Goal: Information Seeking & Learning: Learn about a topic

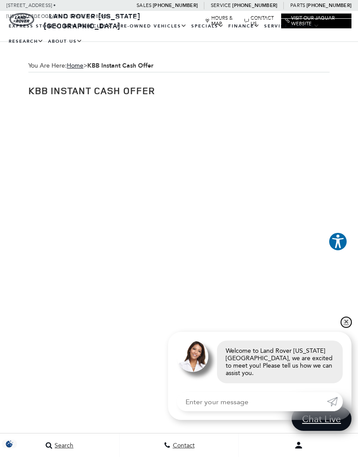
click at [341, 326] on link "✕" at bounding box center [346, 322] width 10 height 10
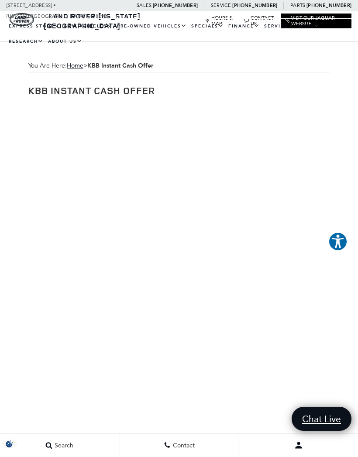
click at [0, 0] on link "Range Rover Sport" at bounding box center [0, 0] width 0 height 0
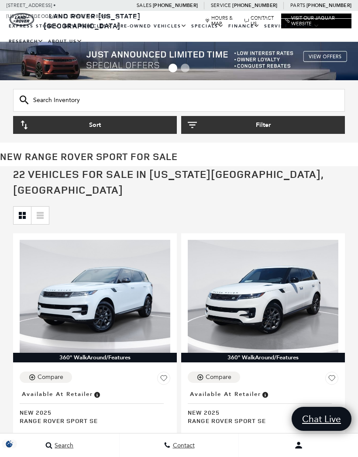
click at [240, 128] on button "Filter" at bounding box center [263, 125] width 164 height 18
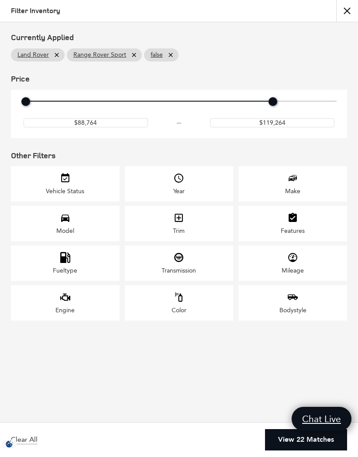
type input "$118,764"
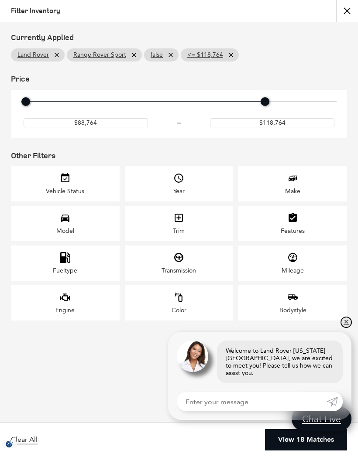
click at [344, 327] on link "✕" at bounding box center [346, 322] width 10 height 10
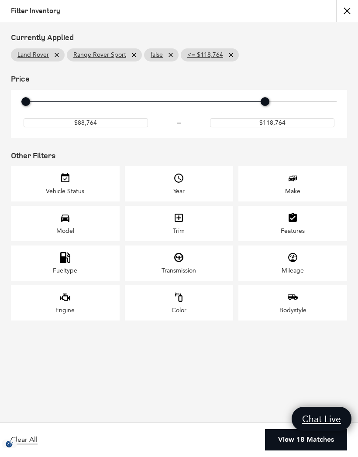
click at [294, 183] on icon "Make" at bounding box center [292, 178] width 11 height 11
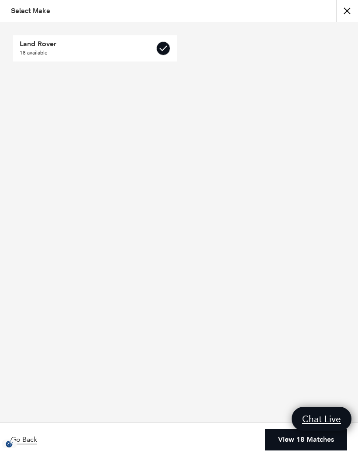
click at [284, 437] on link "View 18 Matches" at bounding box center [306, 439] width 82 height 21
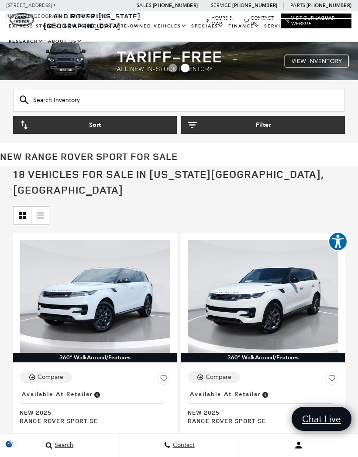
click at [269, 125] on button "Filter" at bounding box center [263, 125] width 164 height 18
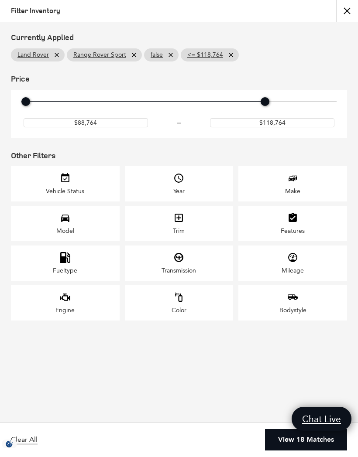
click at [65, 223] on icon "Model" at bounding box center [65, 217] width 11 height 11
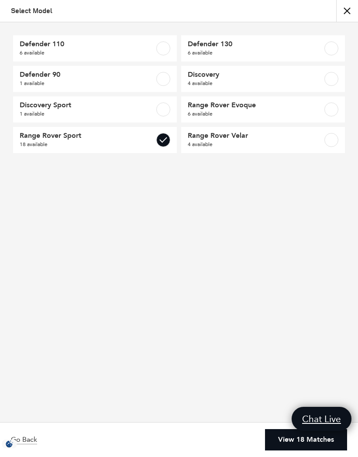
click at [69, 140] on span "Range Rover Sport" at bounding box center [84, 135] width 128 height 9
click at [163, 140] on label at bounding box center [163, 140] width 14 height 14
checkbox input "true"
click at [286, 438] on link "View 18 Matches" at bounding box center [306, 439] width 82 height 21
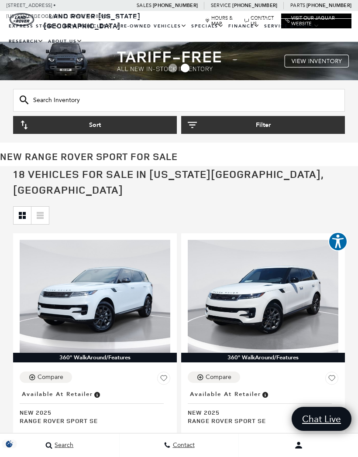
click at [224, 128] on button "Filter" at bounding box center [263, 125] width 164 height 18
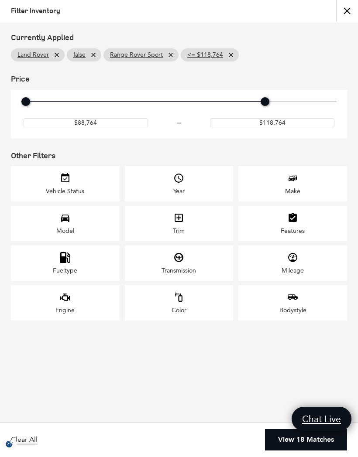
click at [180, 303] on icon "Color" at bounding box center [178, 297] width 11 height 11
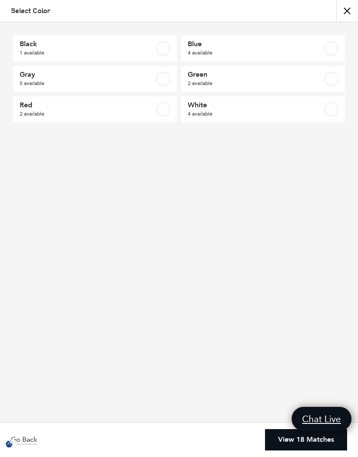
click at [163, 80] on label at bounding box center [163, 79] width 14 height 14
checkbox input "true"
click at [163, 109] on label at bounding box center [163, 109] width 14 height 14
checkbox input "true"
click at [330, 49] on label at bounding box center [331, 48] width 14 height 14
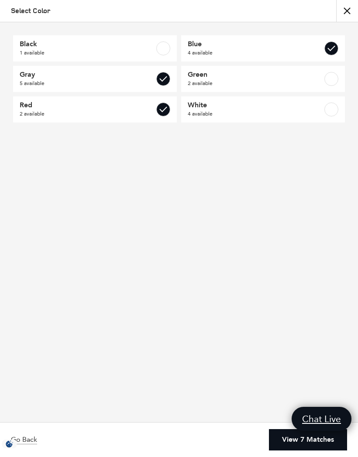
checkbox input "true"
click at [330, 78] on label at bounding box center [331, 79] width 14 height 14
checkbox input "true"
click at [279, 439] on link "View 13 Matches" at bounding box center [306, 439] width 82 height 21
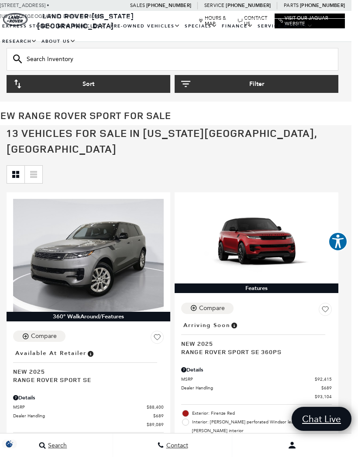
scroll to position [0, 7]
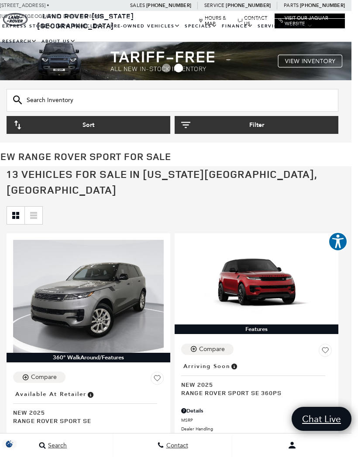
click at [187, 122] on icon "button" at bounding box center [185, 125] width 9 height 6
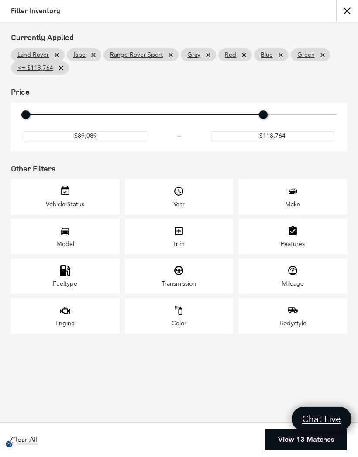
click at [94, 51] on icon at bounding box center [93, 54] width 7 height 7
click at [181, 195] on icon "Year" at bounding box center [178, 191] width 11 height 11
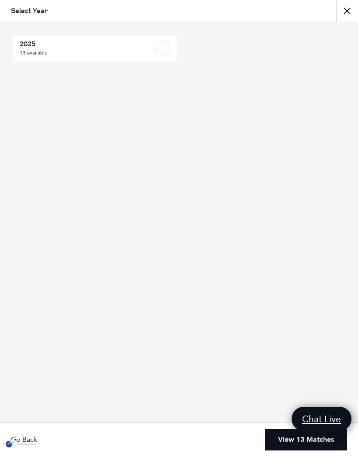
click at [343, 13] on button "close" at bounding box center [347, 11] width 22 height 22
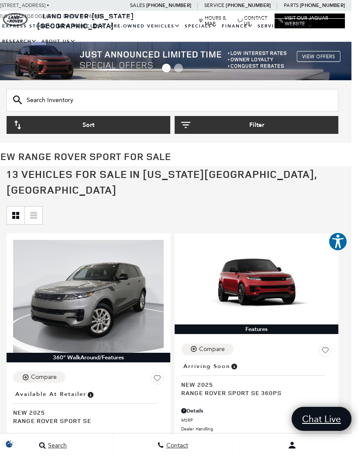
click at [257, 125] on button "Filter" at bounding box center [256, 125] width 164 height 18
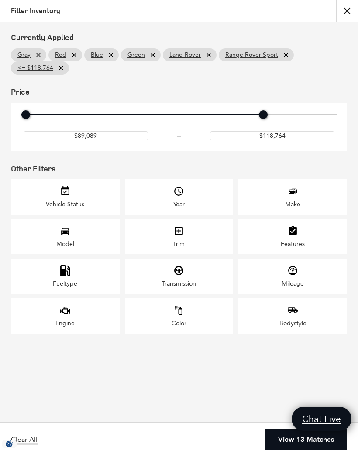
click at [182, 197] on icon "Year" at bounding box center [178, 191] width 11 height 11
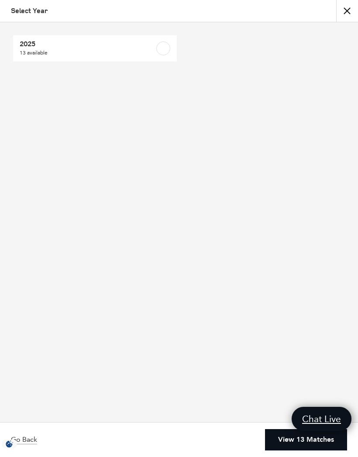
click at [345, 13] on button "close" at bounding box center [347, 11] width 22 height 22
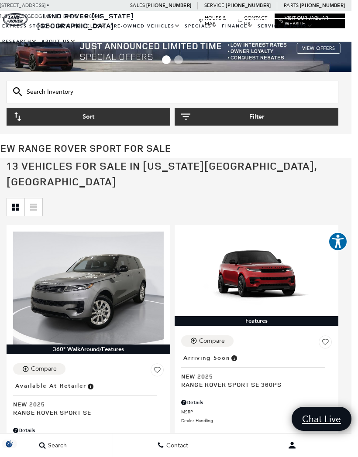
scroll to position [0, 7]
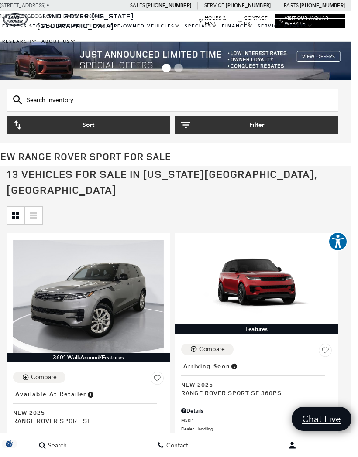
click at [107, 126] on button "Sort" at bounding box center [89, 125] width 164 height 18
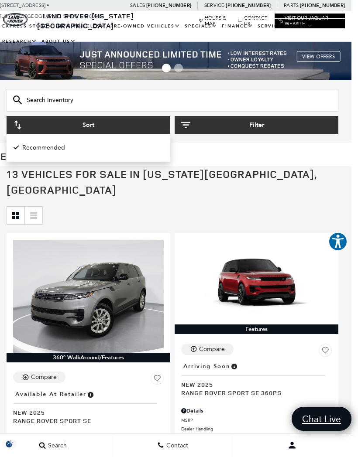
click at [126, 121] on button "Sort" at bounding box center [89, 125] width 164 height 18
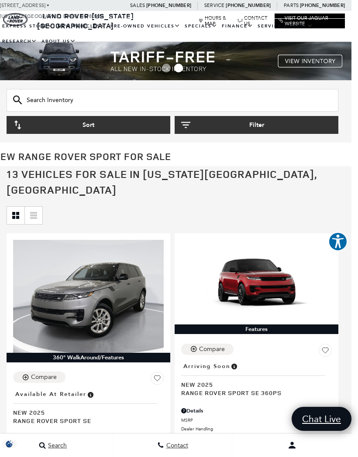
click at [0, 0] on link "Certified Pre-Owned Offers" at bounding box center [0, 0] width 0 height 0
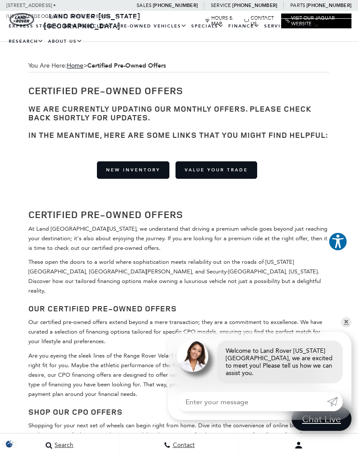
click at [345, 327] on link "✕" at bounding box center [346, 322] width 10 height 10
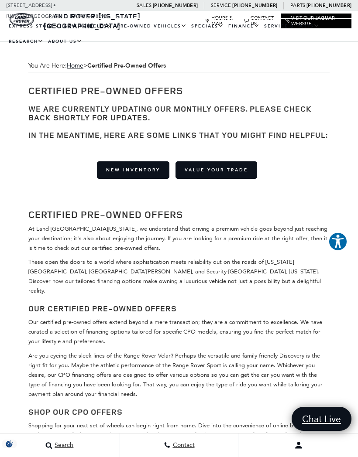
click at [0, 0] on link "Range Rover Sport" at bounding box center [0, 0] width 0 height 0
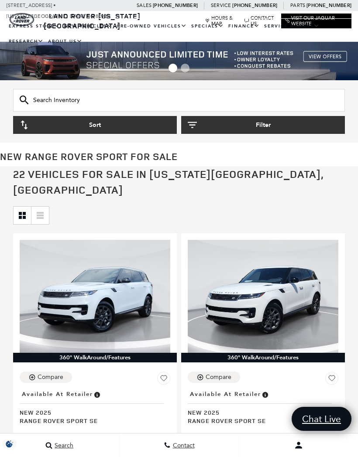
click at [98, 124] on button "Sort" at bounding box center [95, 125] width 164 height 18
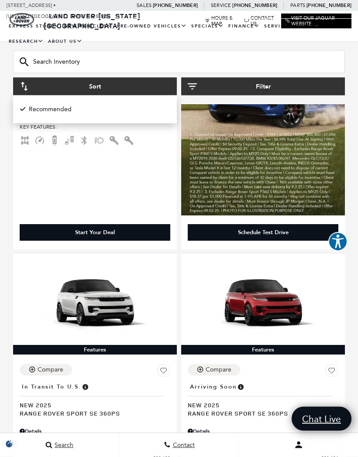
scroll to position [745, 0]
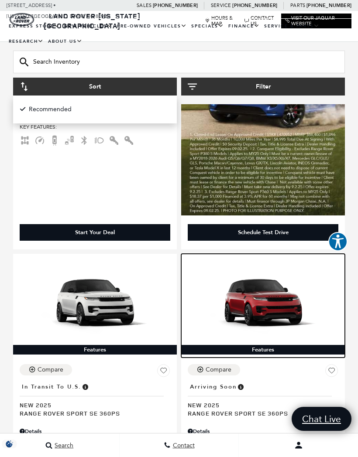
click at [274, 285] on img at bounding box center [262, 302] width 150 height 85
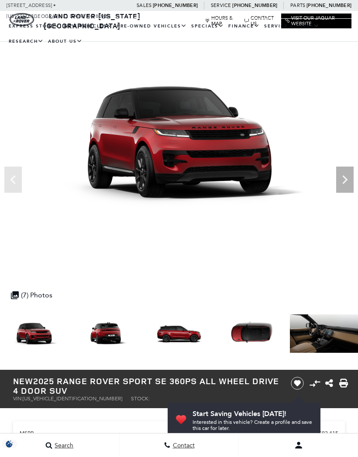
click at [349, 178] on icon "Next" at bounding box center [344, 179] width 17 height 17
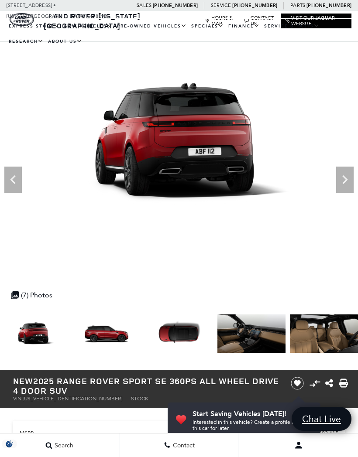
click at [347, 179] on icon "Next" at bounding box center [344, 179] width 5 height 9
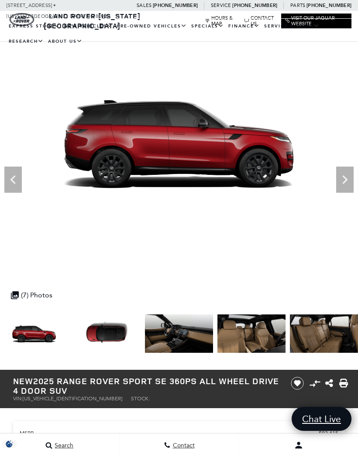
click at [345, 181] on icon "Next" at bounding box center [344, 179] width 5 height 9
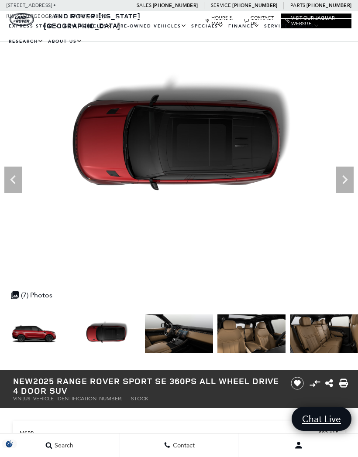
click at [345, 182] on icon "Next" at bounding box center [344, 179] width 17 height 17
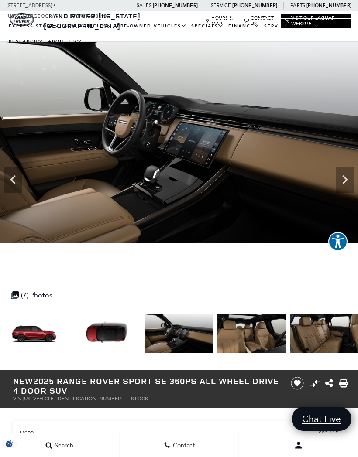
click at [346, 181] on icon "Next" at bounding box center [344, 179] width 5 height 9
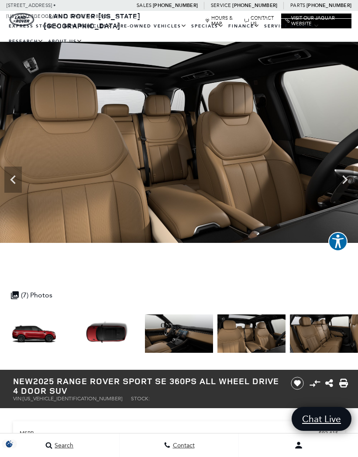
click at [347, 183] on icon "Next" at bounding box center [344, 179] width 17 height 17
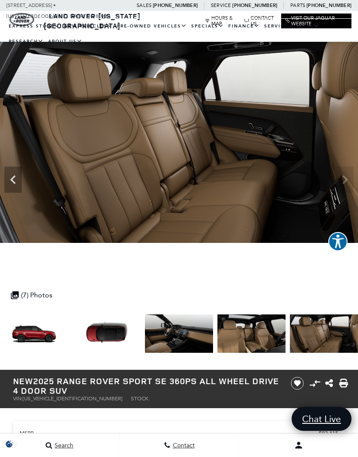
click at [347, 185] on img at bounding box center [179, 142] width 358 height 201
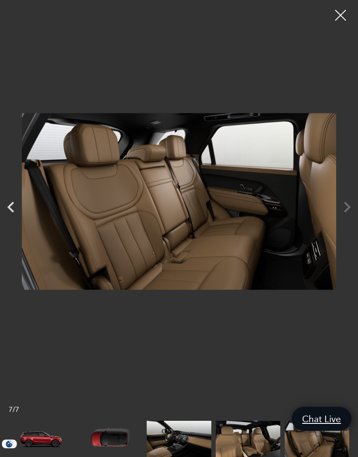
click at [349, 203] on div at bounding box center [179, 201] width 358 height 389
click at [348, 204] on div at bounding box center [179, 201] width 358 height 389
click at [350, 207] on div at bounding box center [179, 201] width 358 height 389
click at [347, 211] on div at bounding box center [179, 201] width 358 height 389
click at [339, 16] on div at bounding box center [340, 15] width 22 height 22
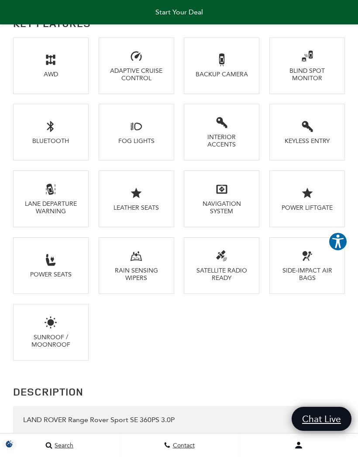
scroll to position [1118, 0]
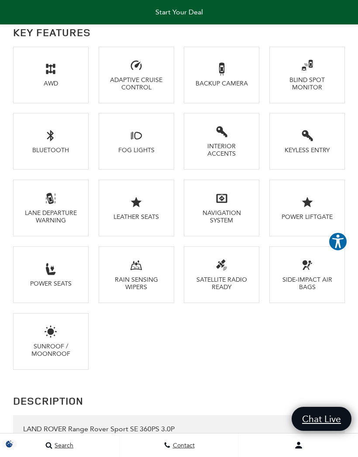
click at [222, 205] on icon at bounding box center [221, 198] width 13 height 13
click at [219, 205] on icon at bounding box center [221, 198] width 13 height 13
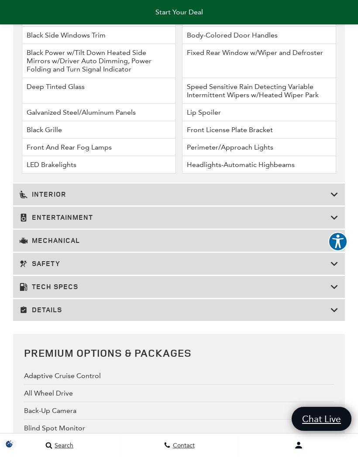
scroll to position [1670, 0]
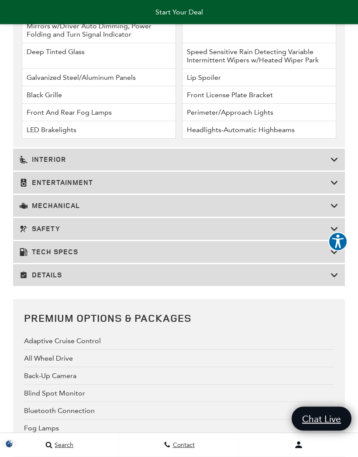
click at [337, 164] on icon at bounding box center [334, 160] width 8 height 9
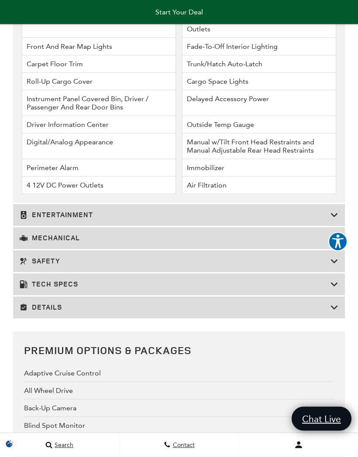
scroll to position [1819, 0]
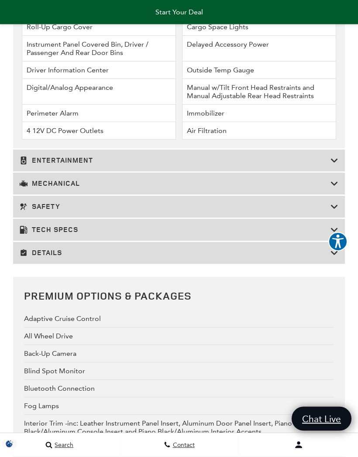
click at [339, 172] on div "Entertainment" at bounding box center [178, 161] width 331 height 22
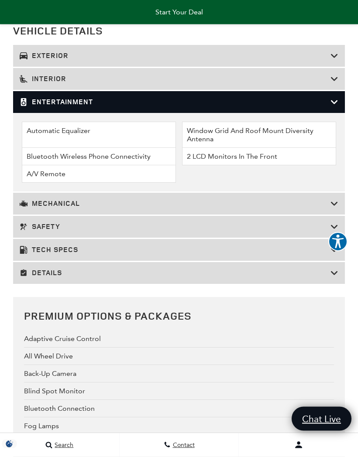
scroll to position [1551, 0]
click at [336, 208] on icon at bounding box center [334, 203] width 8 height 9
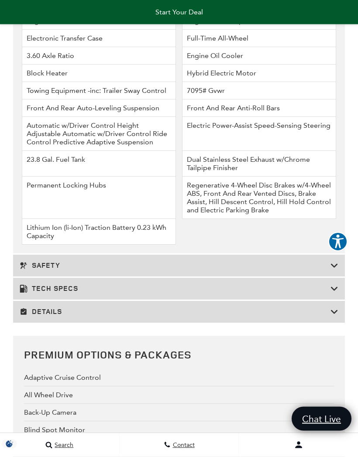
scroll to position [1684, 0]
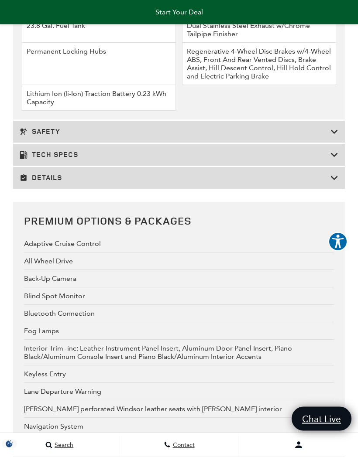
click at [332, 136] on icon at bounding box center [334, 132] width 8 height 9
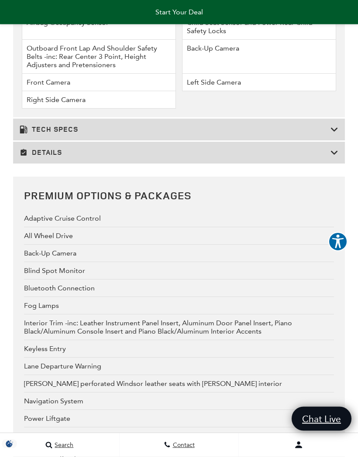
scroll to position [1826, 0]
click at [333, 134] on icon at bounding box center [334, 130] width 8 height 9
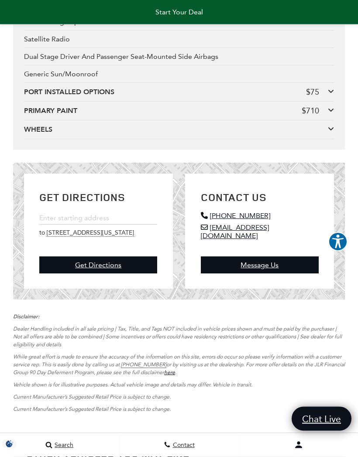
scroll to position [2895, 0]
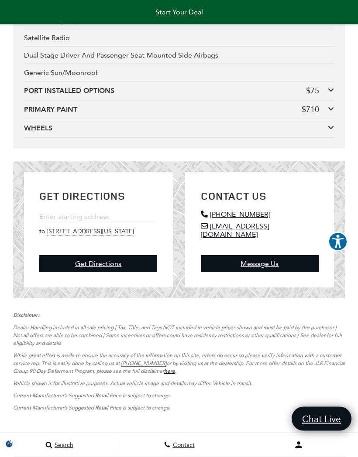
click at [333, 101] on div "PORT INSTALLED OPTIONS $75 EMERGENCY PACK" at bounding box center [179, 91] width 310 height 19
click at [329, 94] on icon at bounding box center [330, 90] width 6 height 7
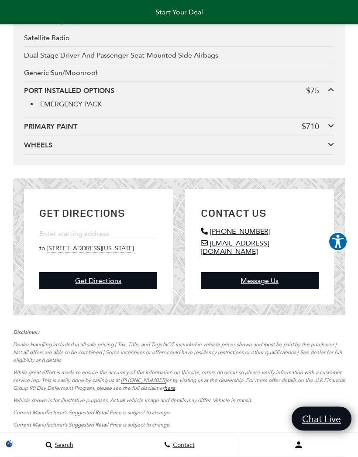
scroll to position [2896, 0]
click at [328, 129] on icon at bounding box center [330, 125] width 6 height 7
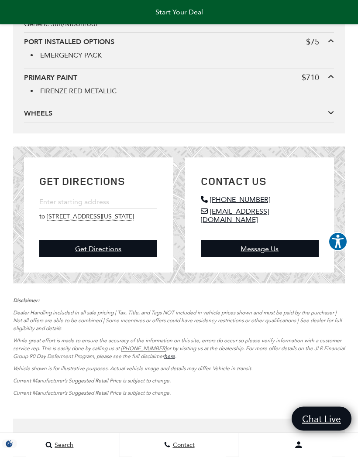
scroll to position [2945, 0]
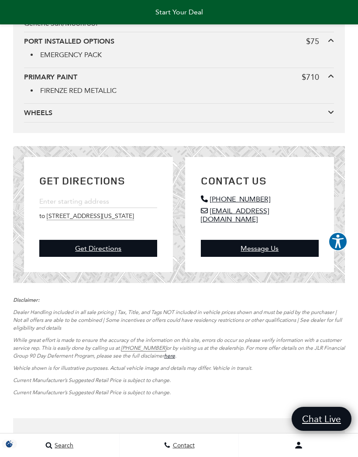
click at [331, 116] on icon at bounding box center [330, 112] width 6 height 7
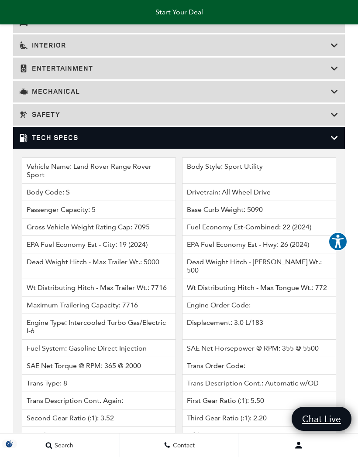
scroll to position [1587, 0]
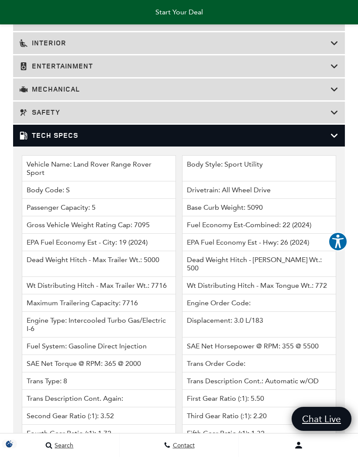
click at [334, 140] on icon at bounding box center [334, 135] width 8 height 9
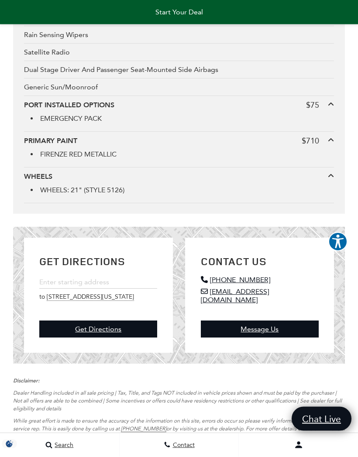
scroll to position [2011, 0]
click at [324, 181] on div "WHEELS" at bounding box center [176, 177] width 304 height 10
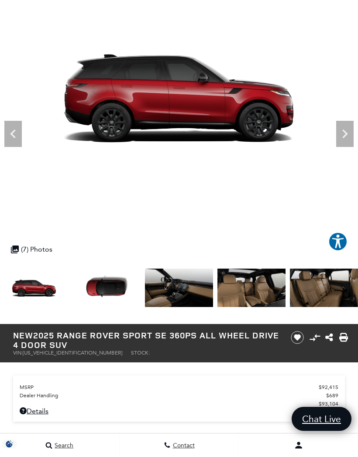
scroll to position [0, 0]
